Goal: Use online tool/utility: Utilize a website feature to perform a specific function

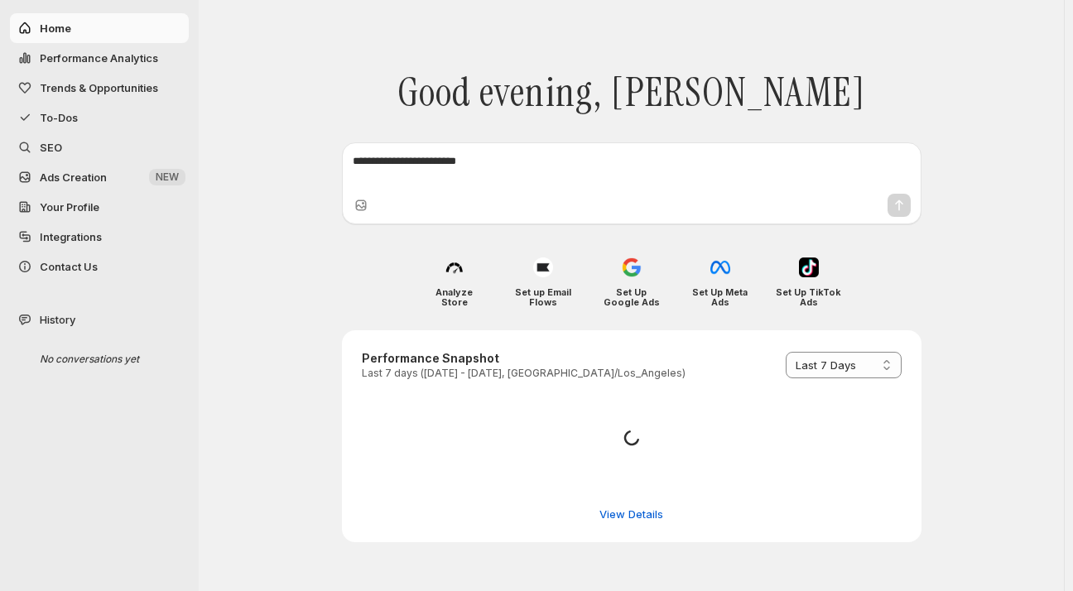
select select "*********"
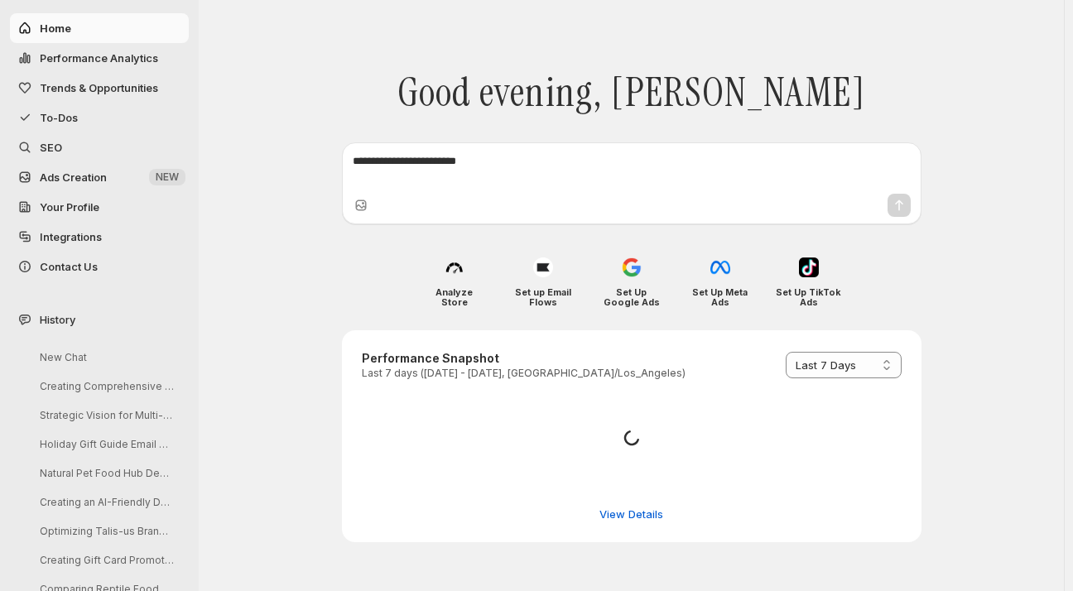
click at [55, 145] on span "SEO" at bounding box center [51, 147] width 22 height 13
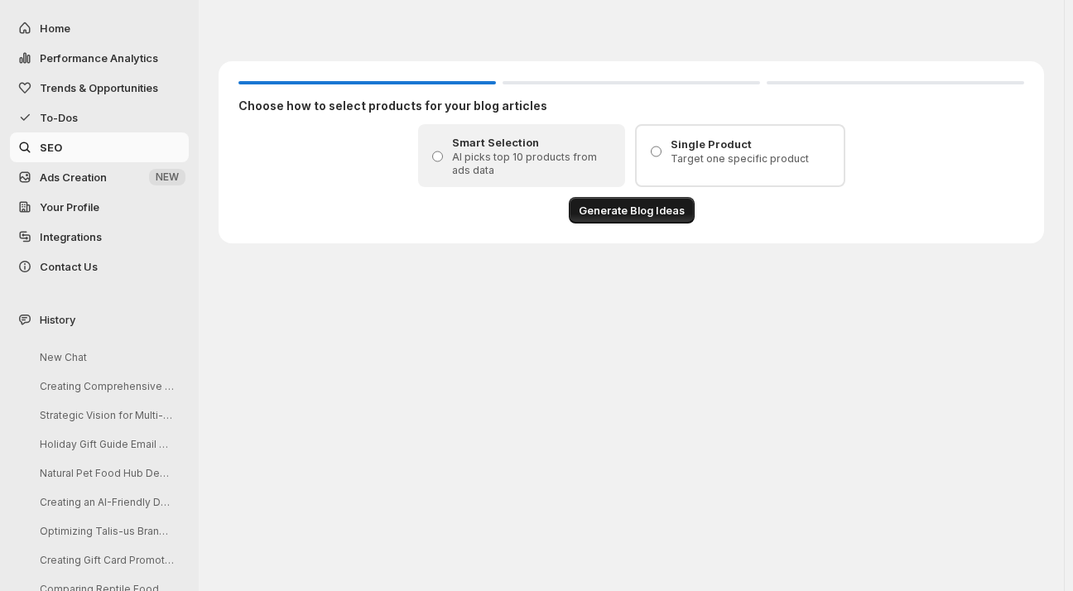
click at [606, 204] on span "Generate Blog Ideas" at bounding box center [632, 210] width 106 height 17
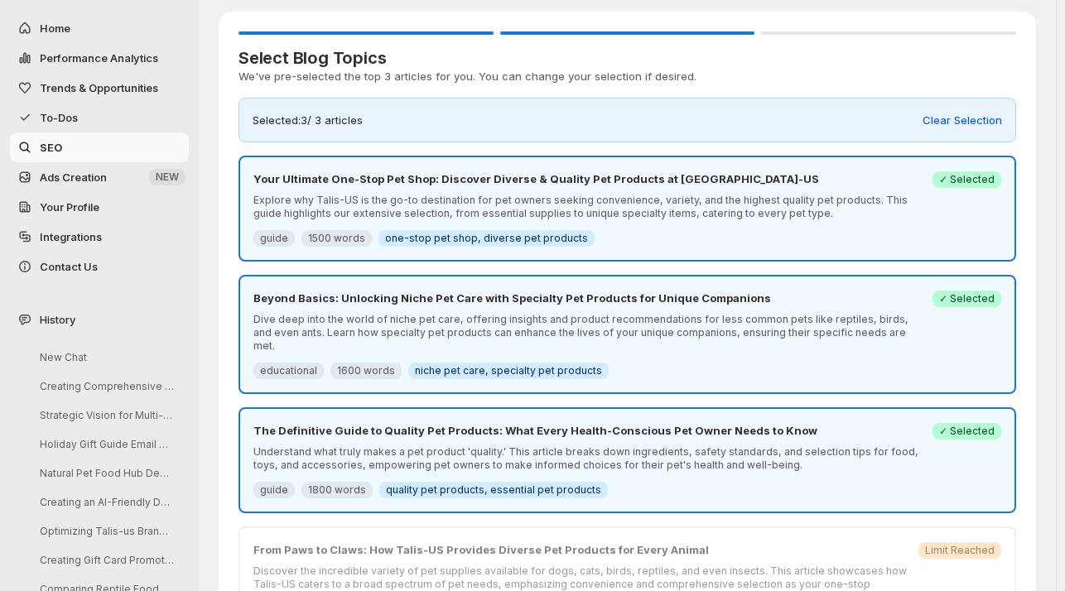
scroll to position [43, 0]
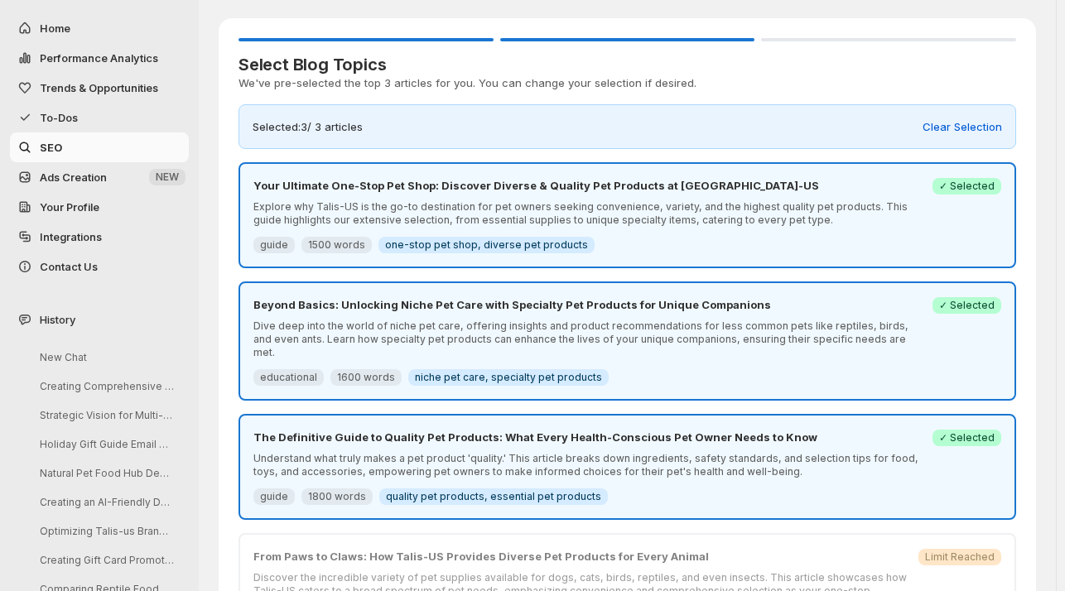
click at [961, 183] on span "✓ Selected" at bounding box center [966, 186] width 55 height 13
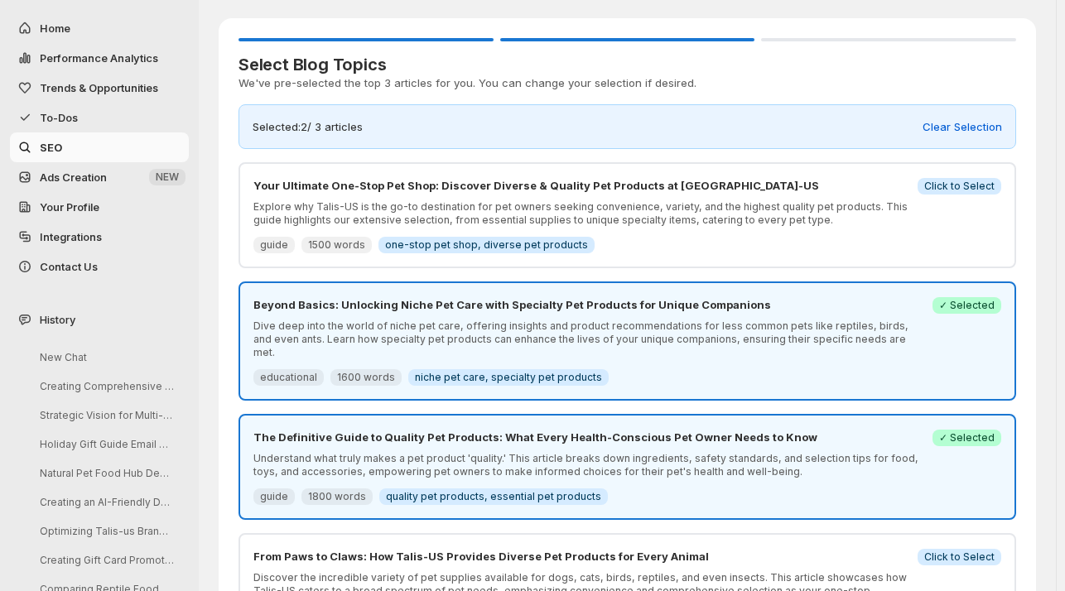
click at [947, 301] on span "Success ✓ Selected" at bounding box center [966, 305] width 69 height 17
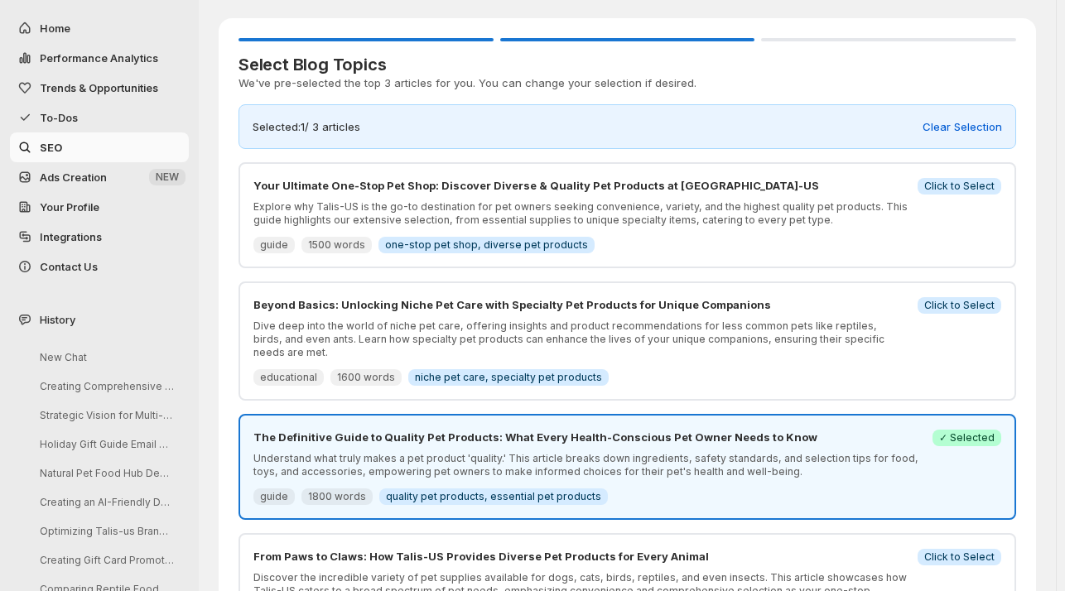
click at [919, 433] on div "The Definitive Guide to Quality Pet Products: What Every Health-Conscious Pet O…" at bounding box center [587, 467] width 669 height 76
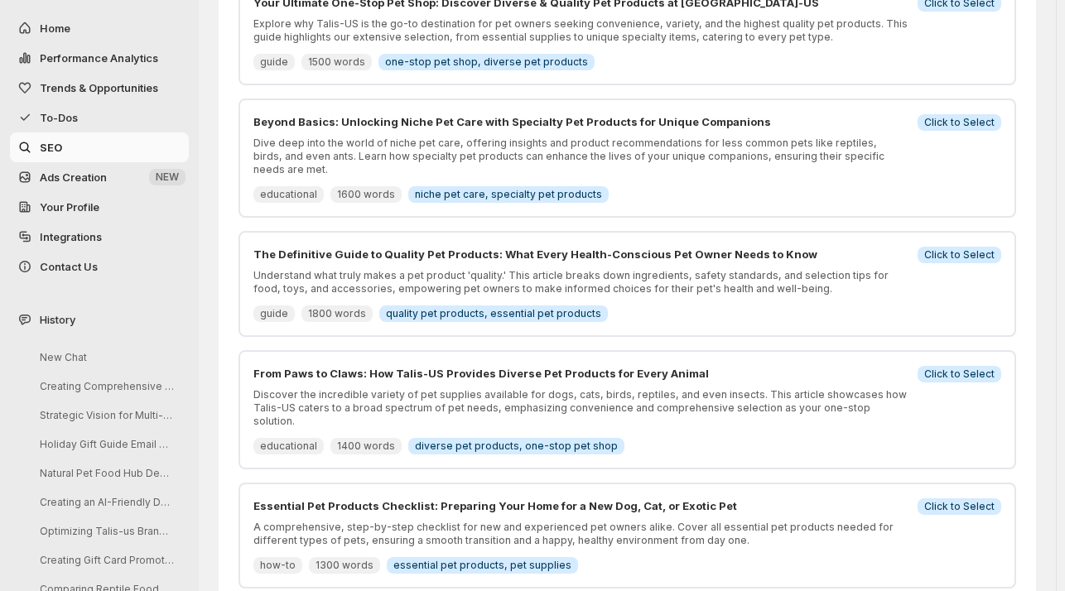
scroll to position [231, 0]
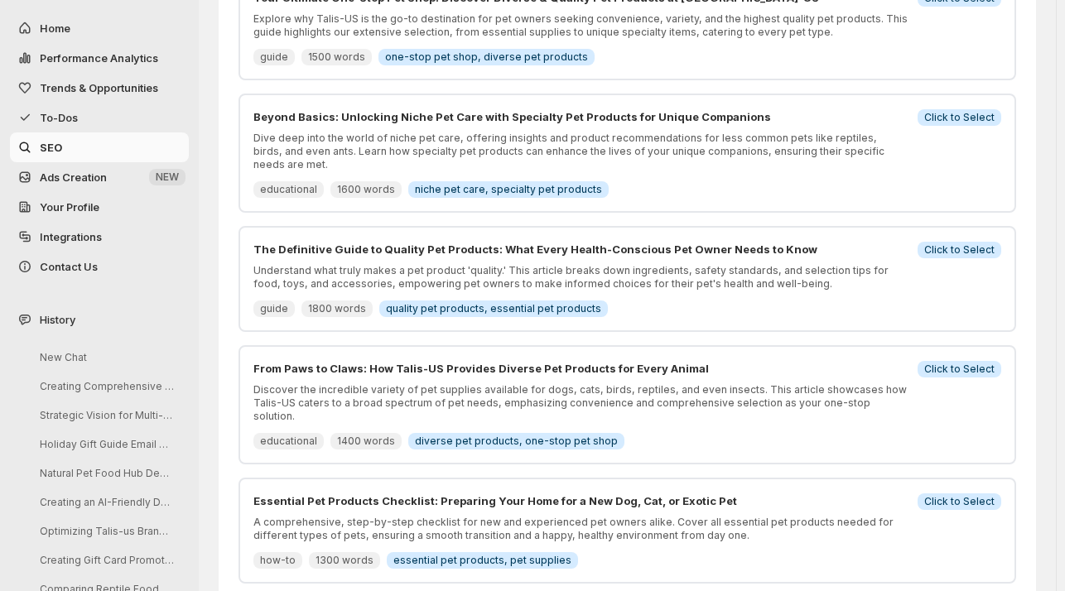
click at [984, 363] on span "Click to Select" at bounding box center [959, 369] width 70 height 13
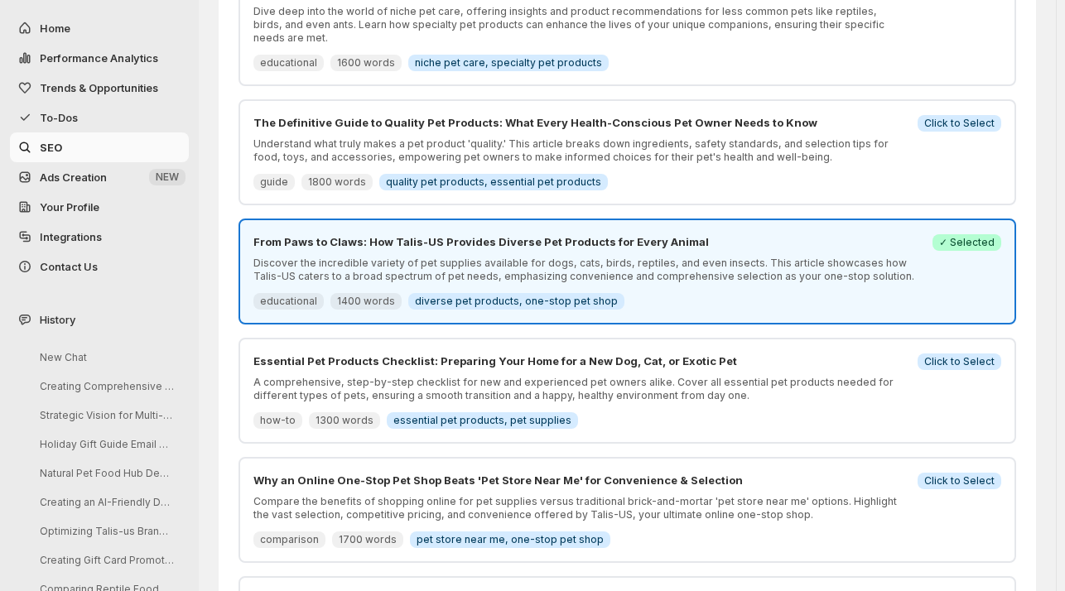
scroll to position [371, 0]
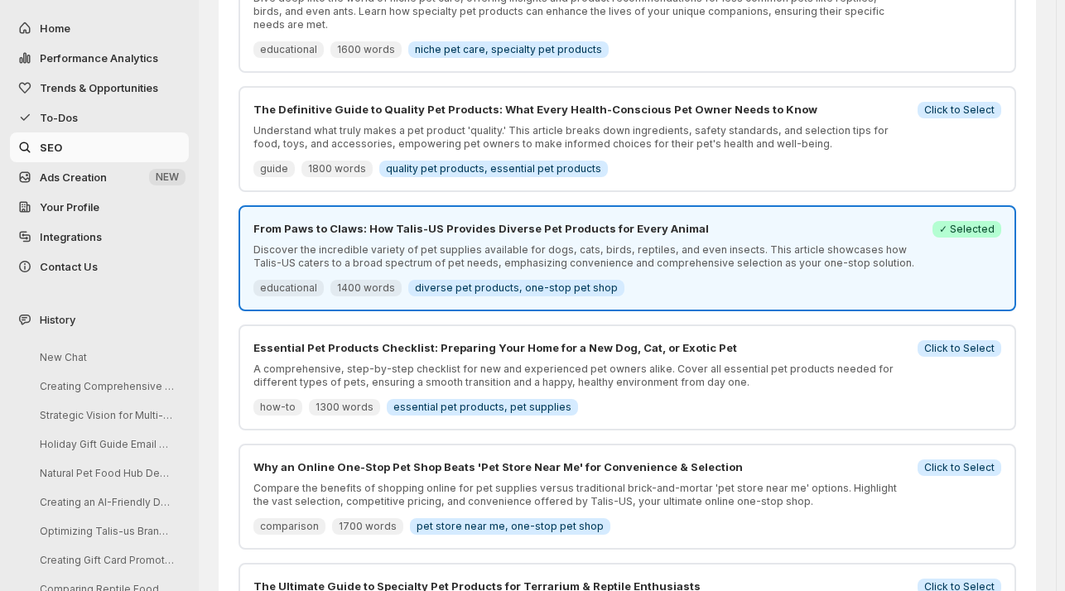
click at [493, 401] on span "essential pet products, pet supplies" at bounding box center [482, 407] width 178 height 13
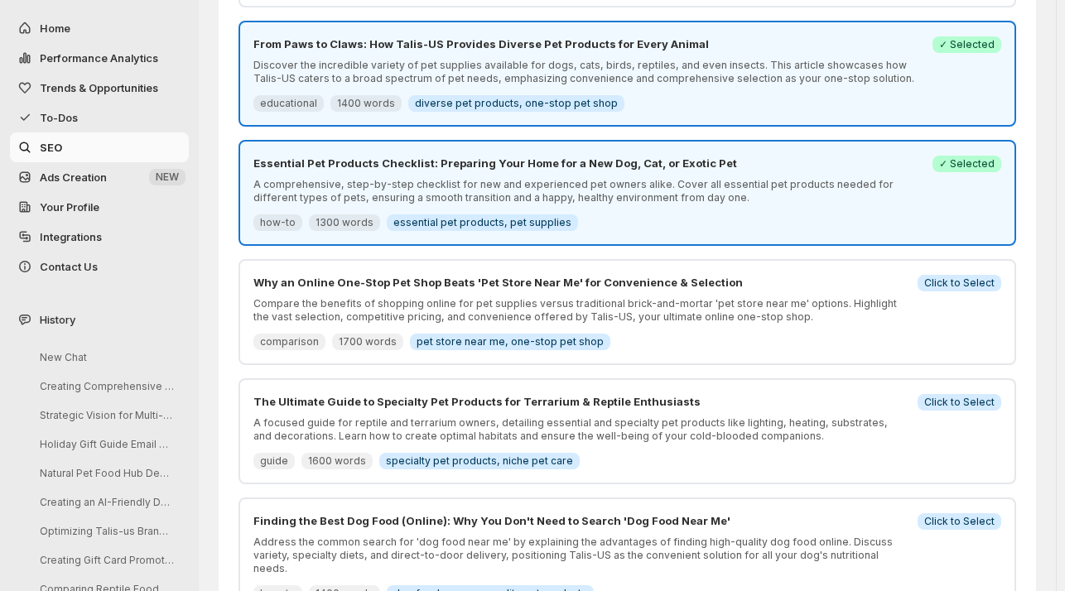
scroll to position [559, 0]
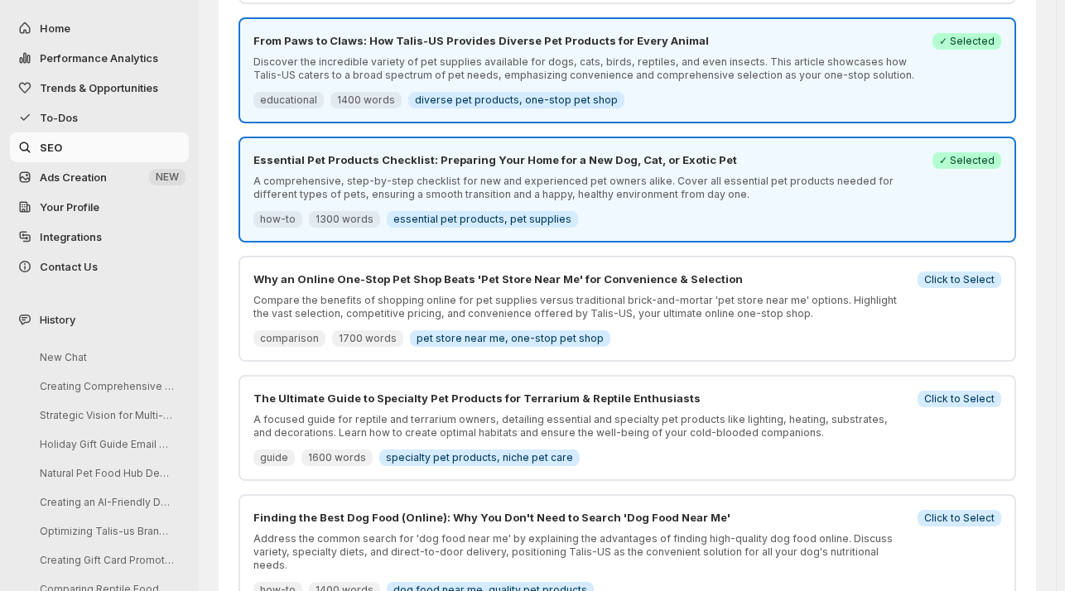
click at [503, 451] on span "specialty pet products, niche pet care" at bounding box center [479, 457] width 187 height 13
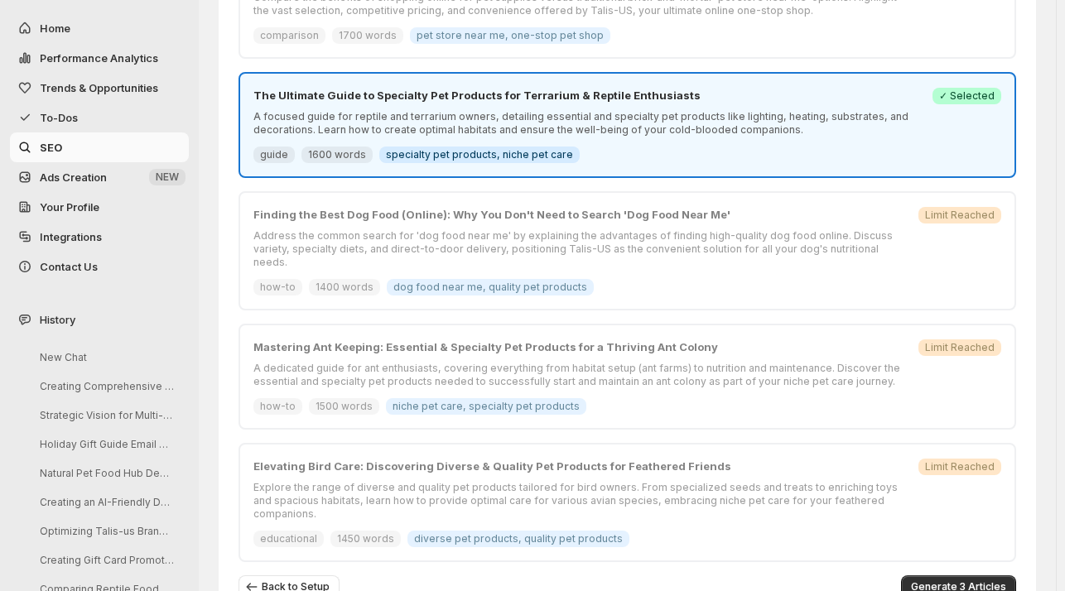
scroll to position [863, 0]
click at [975, 580] on span "Generate 3 Articles" at bounding box center [958, 586] width 95 height 13
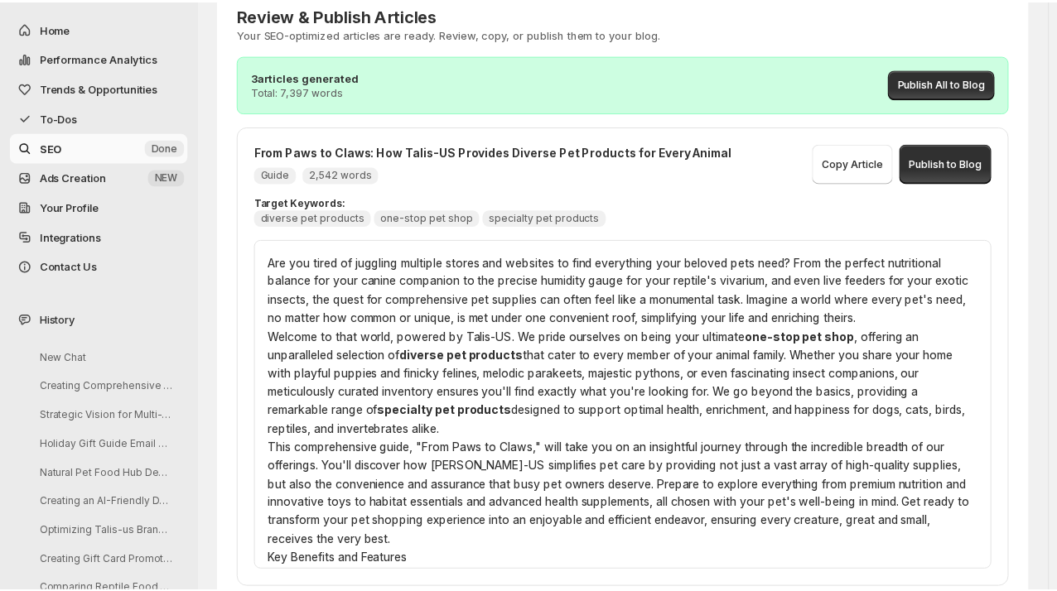
scroll to position [90, 0]
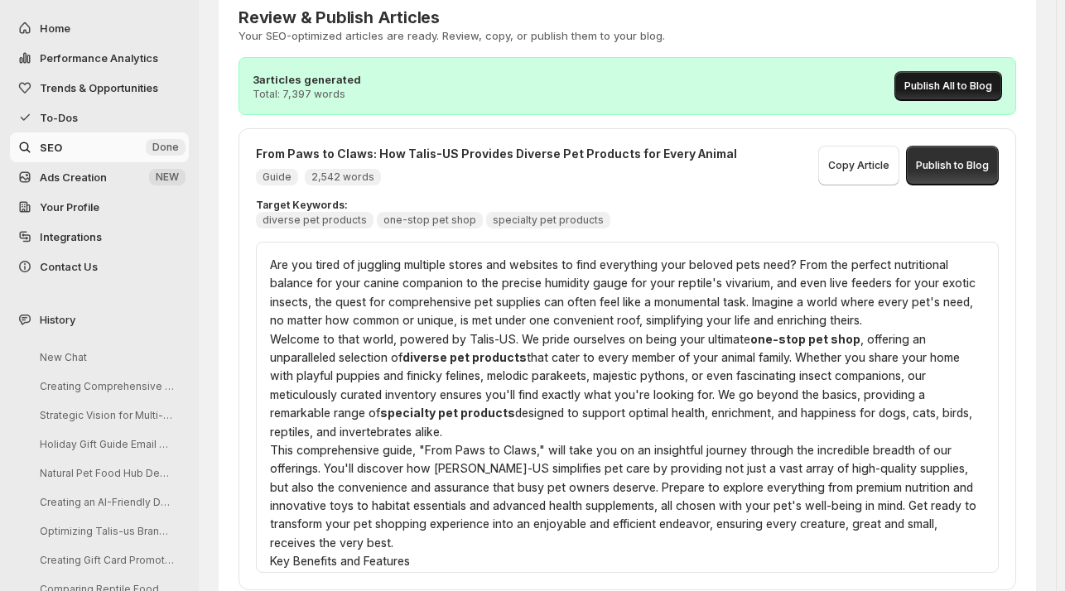
click at [953, 83] on span "Publish All to Blog" at bounding box center [948, 85] width 88 height 13
